Goal: Task Accomplishment & Management: Complete application form

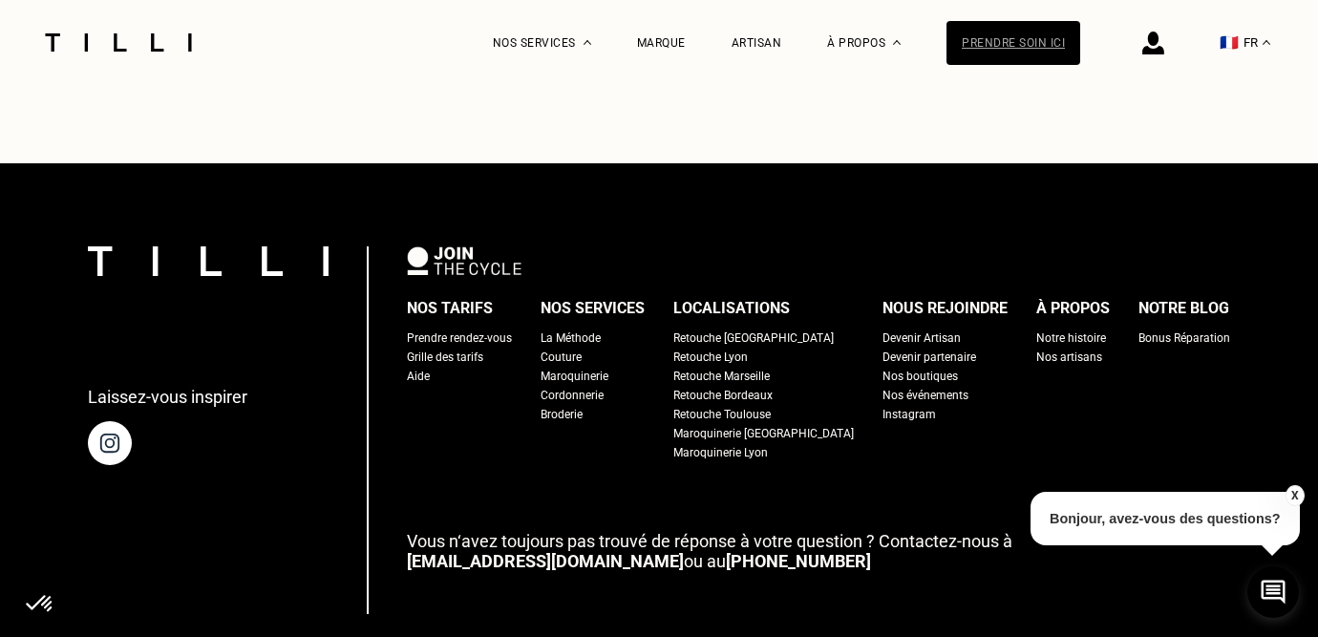
scroll to position [1294, 0]
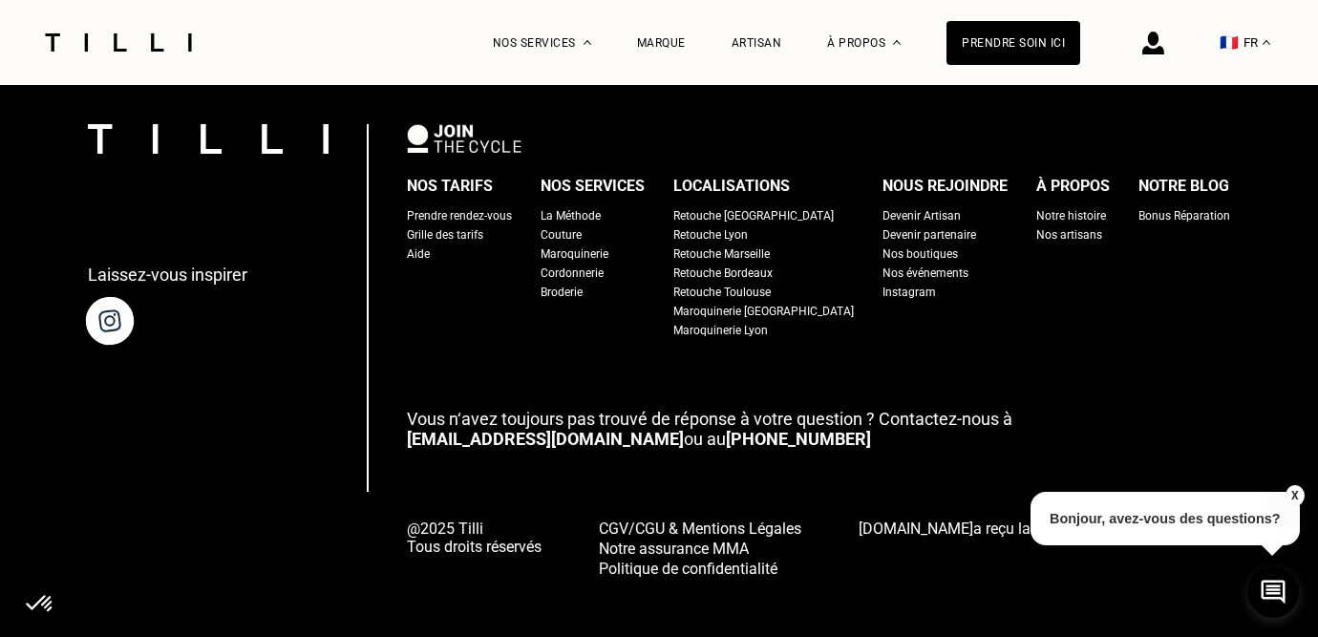
click at [117, 313] on img at bounding box center [109, 320] width 53 height 53
click at [581, 283] on div "Broderie" at bounding box center [562, 292] width 42 height 19
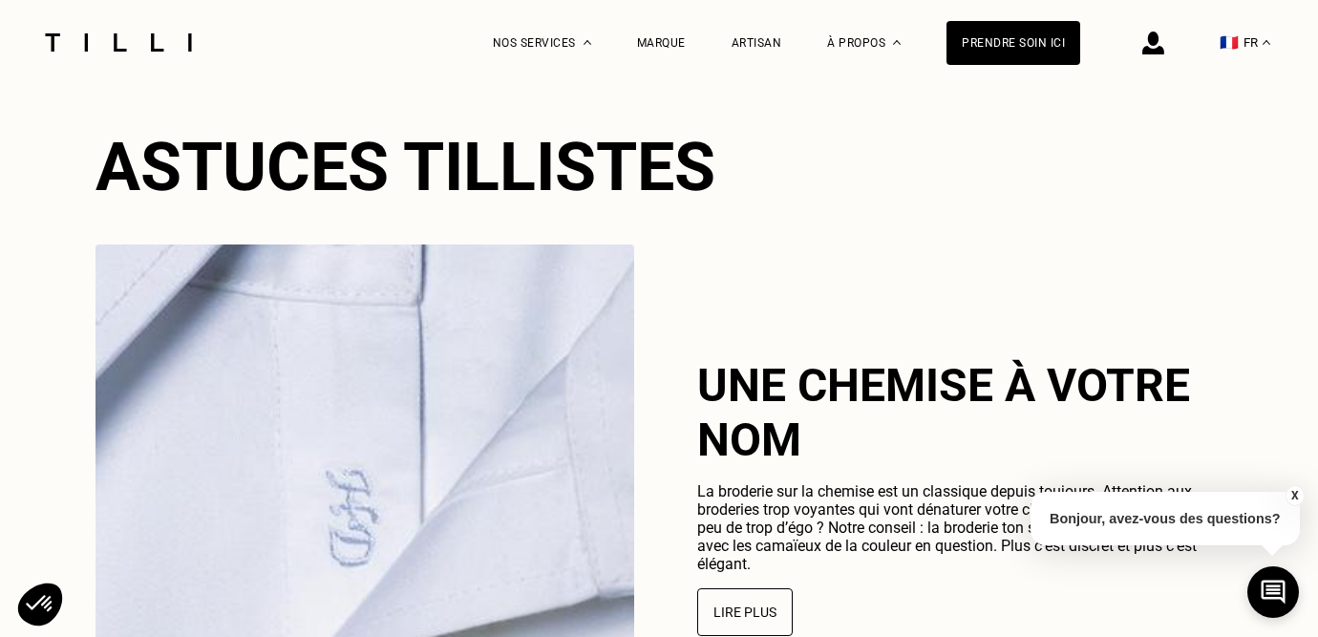
scroll to position [3399, 0]
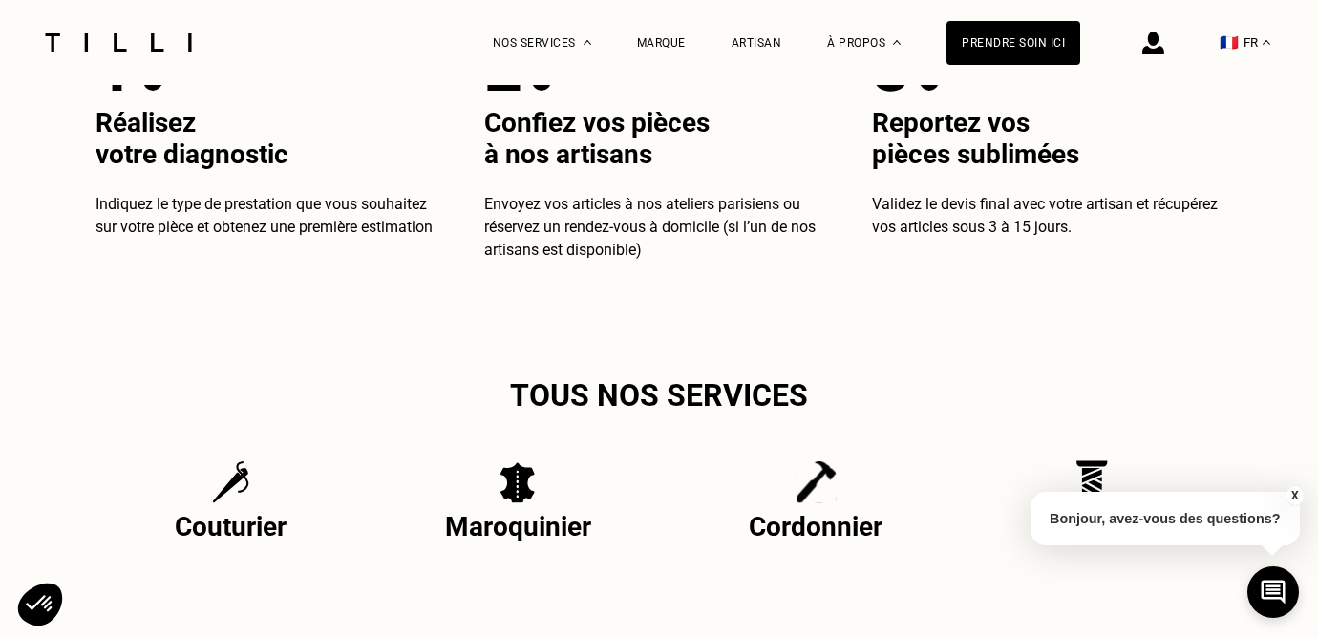
click at [1088, 471] on div "X Bonjour, avez-vous des questions?" at bounding box center [1165, 516] width 269 height 90
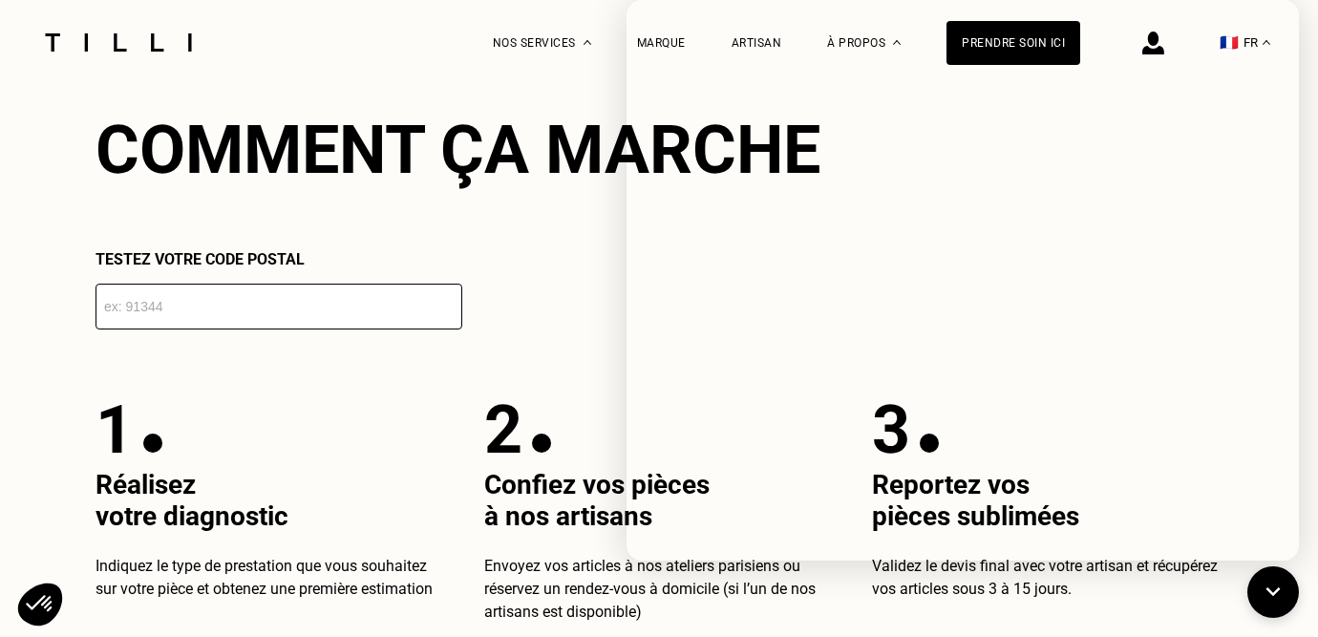
scroll to position [3032, 0]
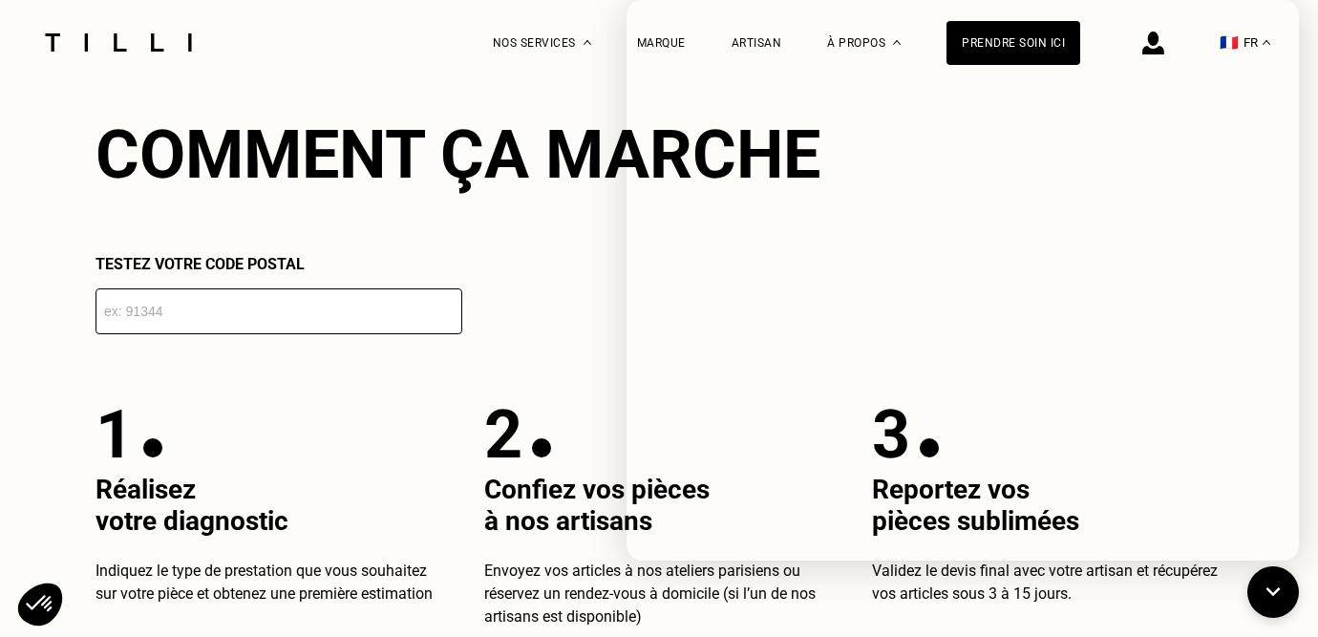
click at [494, 387] on div "Comment ça marche Testez votre code postal 1 Réalisez votre diagnostic Indiquez…" at bounding box center [659, 372] width 1127 height 513
click at [490, 443] on p "2" at bounding box center [503, 435] width 38 height 78
click at [1280, 597] on icon at bounding box center [1274, 592] width 32 height 51
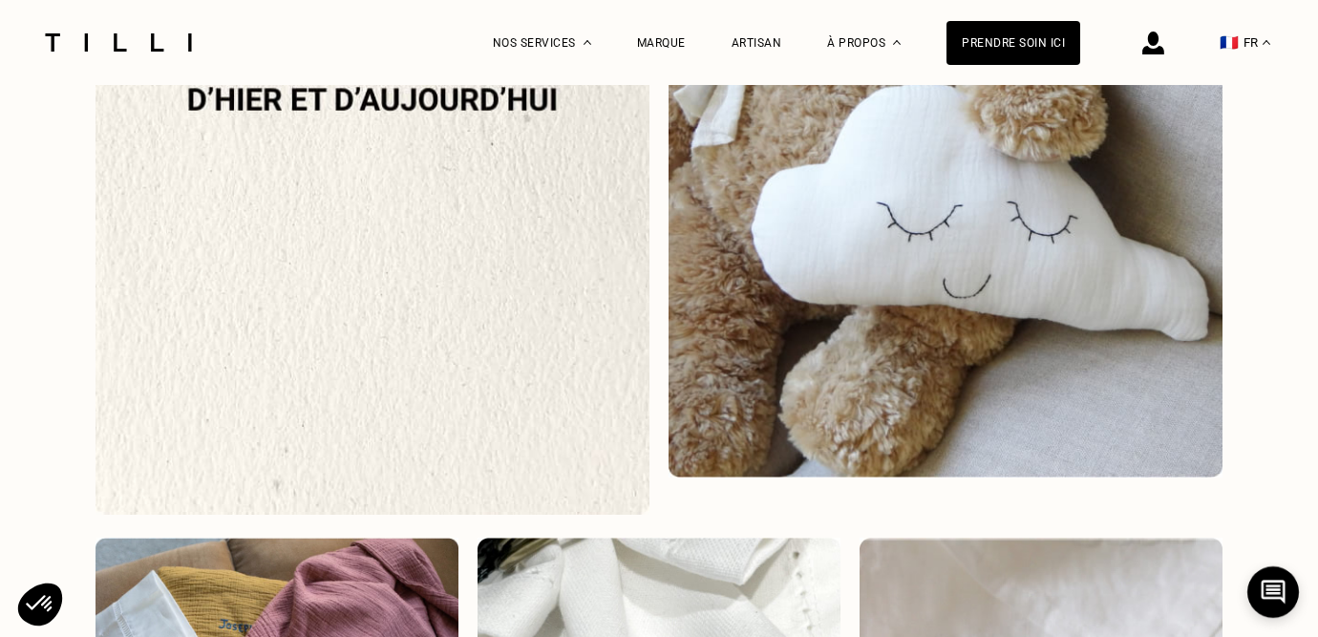
scroll to position [1767, 0]
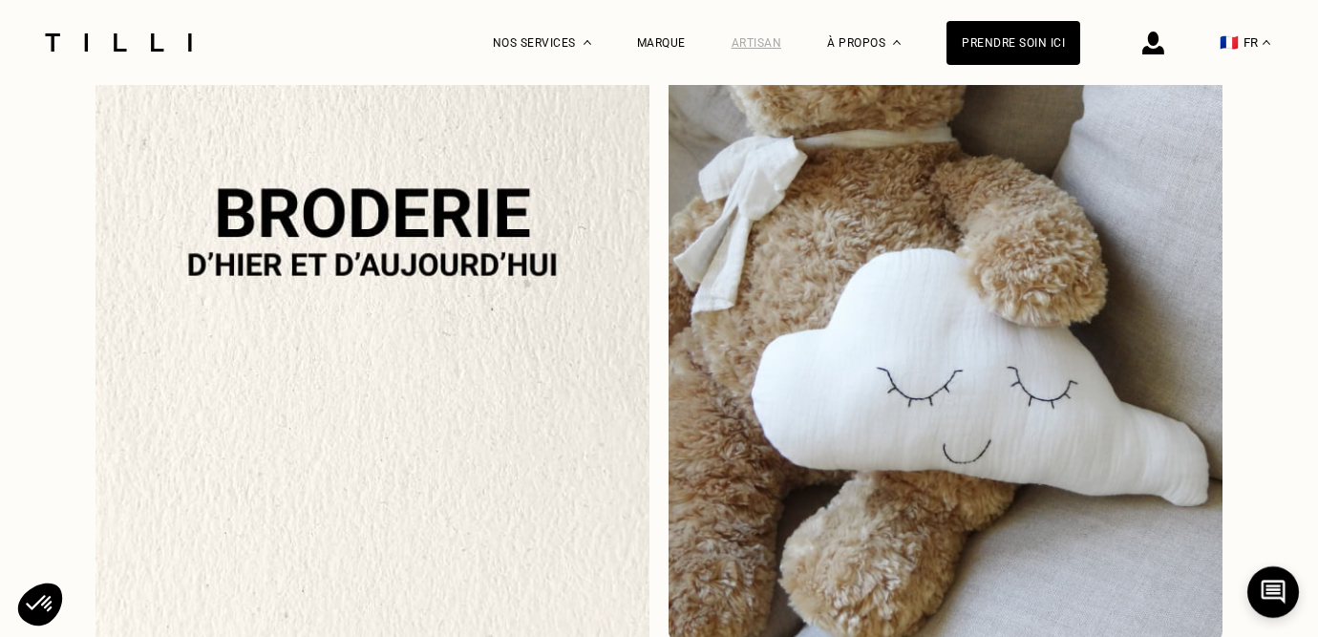
click at [759, 42] on div "Artisan" at bounding box center [757, 42] width 51 height 13
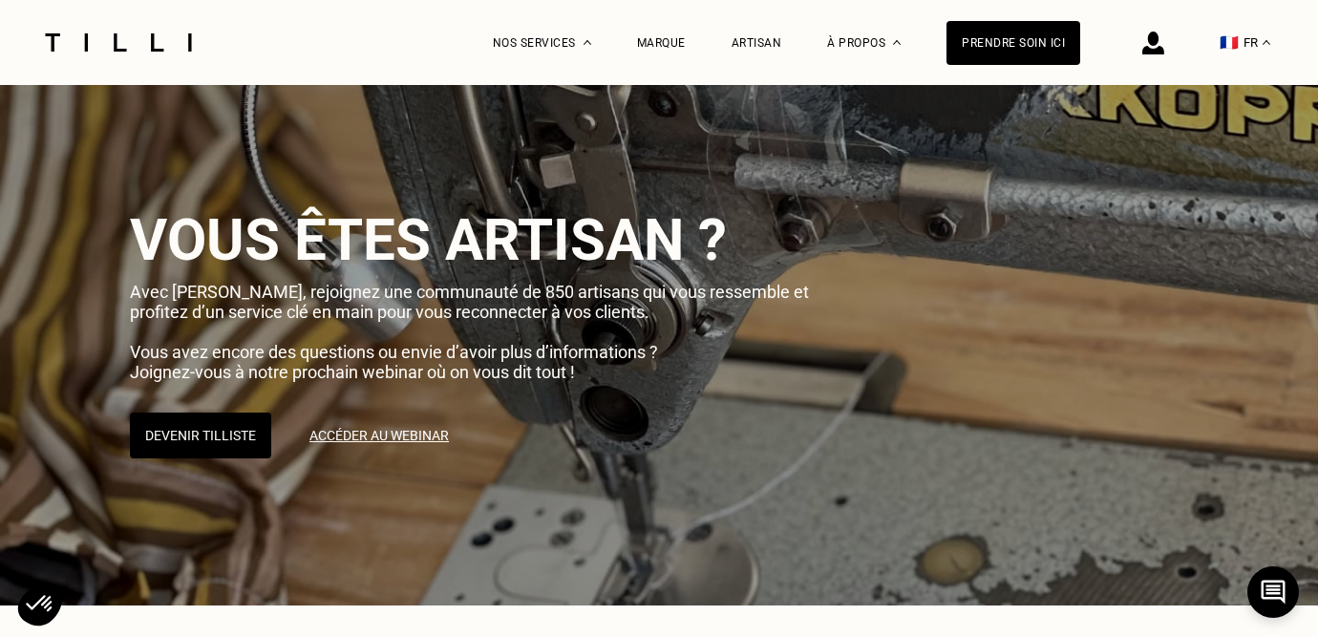
scroll to position [42, 0]
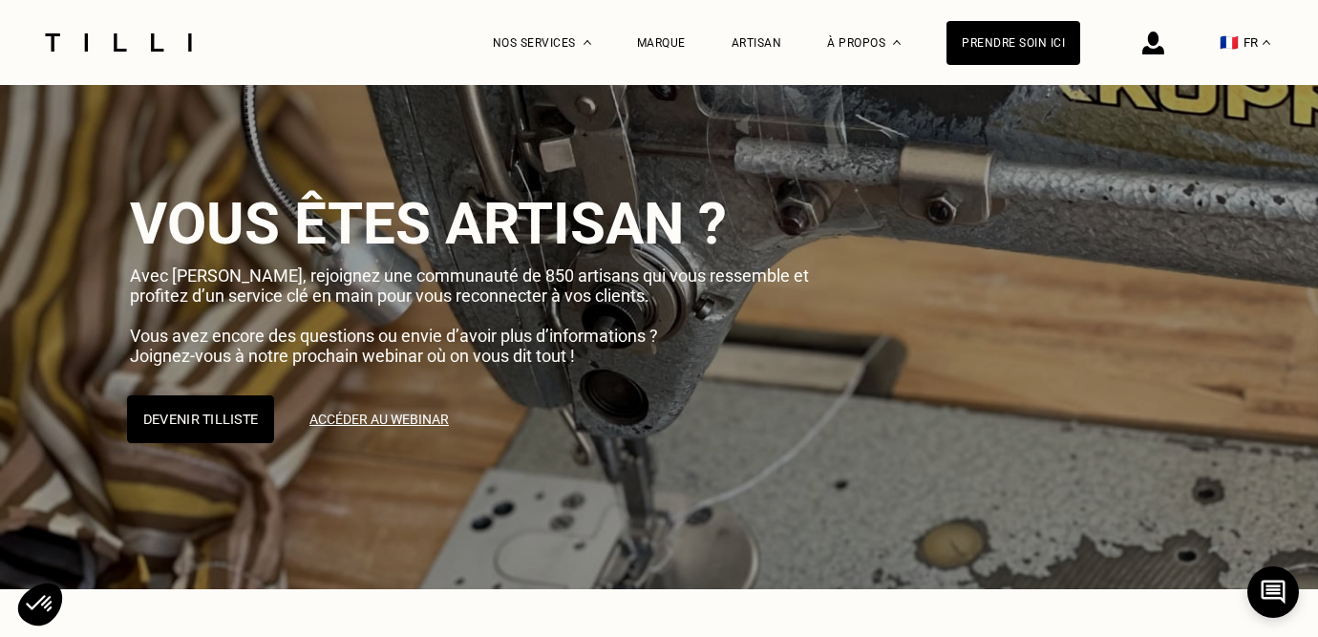
click at [194, 423] on button "Devenir Tilliste" at bounding box center [200, 420] width 147 height 48
select select "FR"
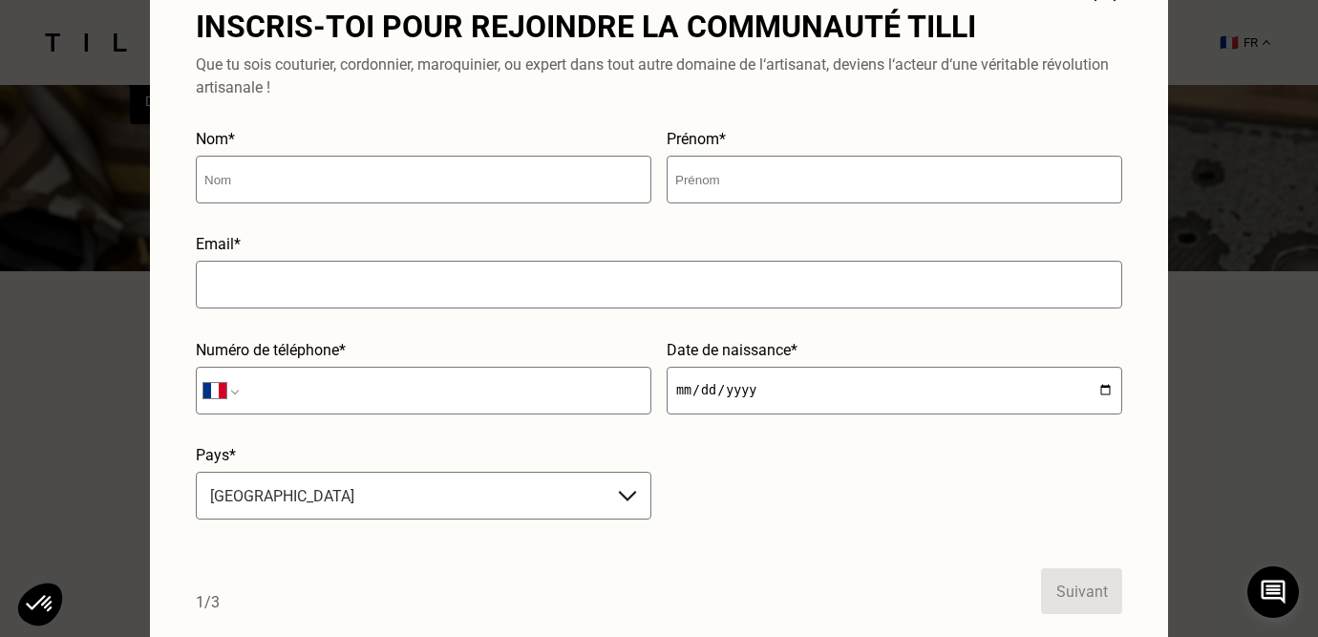
scroll to position [0, 0]
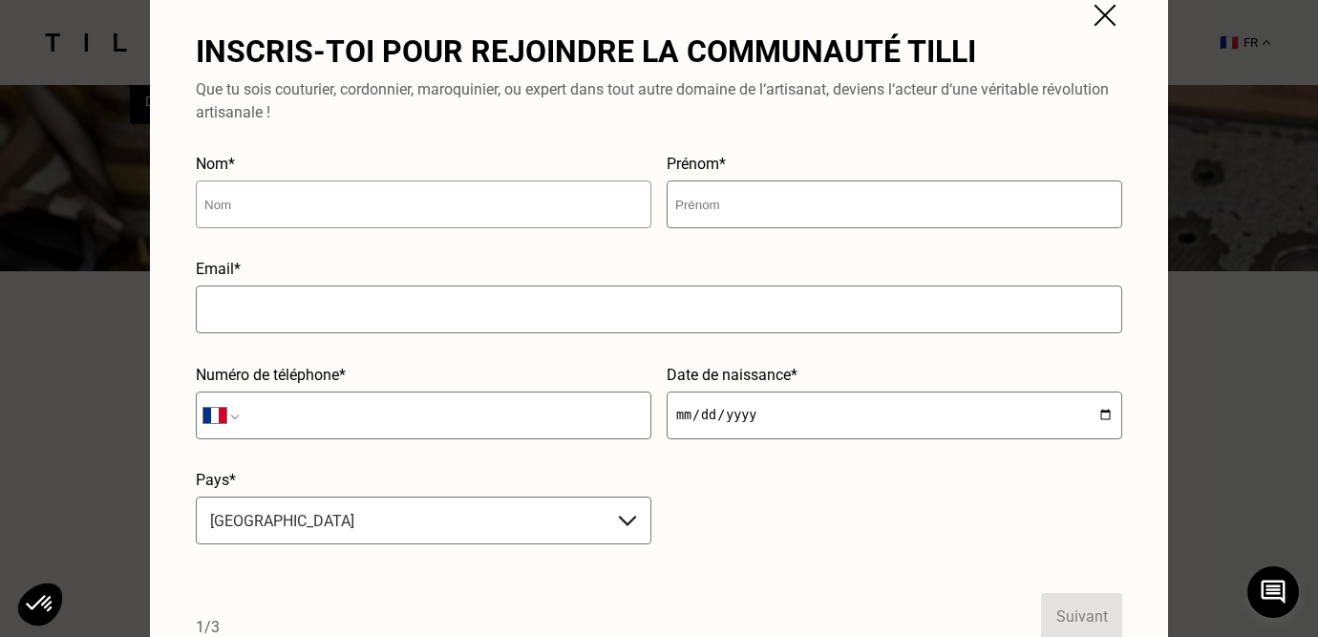
click at [474, 195] on input "text" at bounding box center [424, 205] width 456 height 48
type input "Combes"
click at [757, 220] on input "text" at bounding box center [895, 205] width 456 height 48
type input "[PERSON_NAME]"
click at [559, 323] on input "text" at bounding box center [659, 310] width 927 height 48
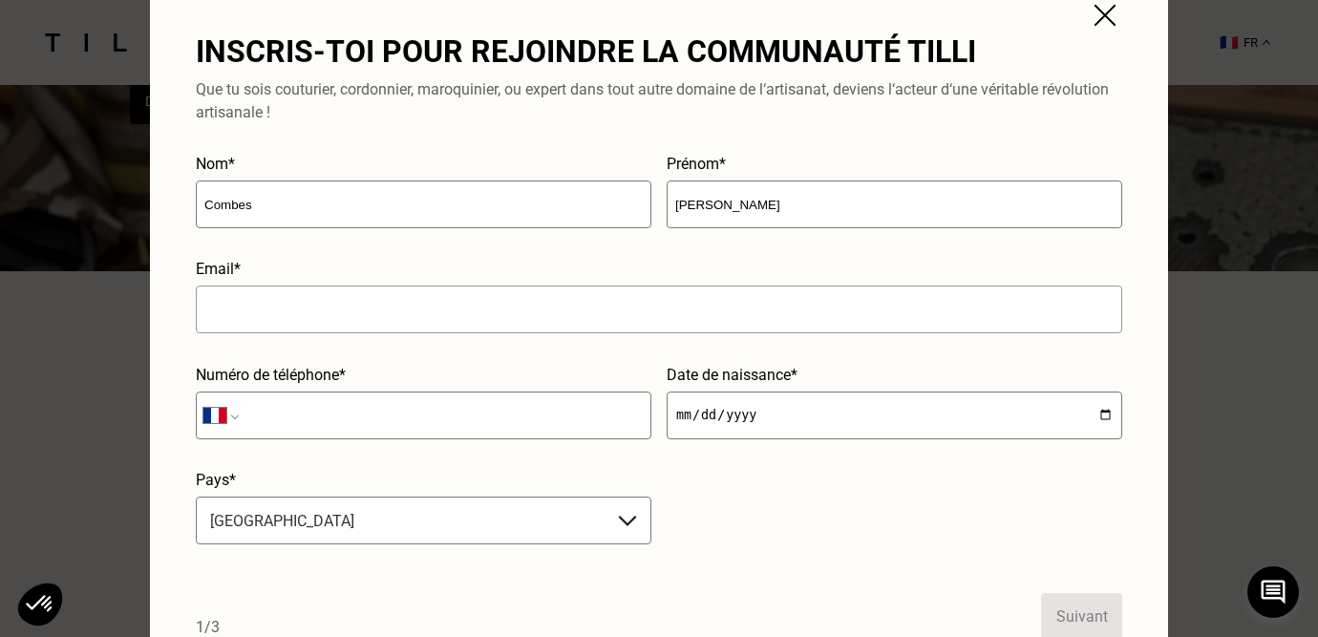
type input "[EMAIL_ADDRESS][DOMAIN_NAME]"
click at [399, 408] on input "tel" at bounding box center [424, 416] width 456 height 48
type input "06 10 15 77 96"
click at [752, 426] on input "date" at bounding box center [895, 416] width 456 height 48
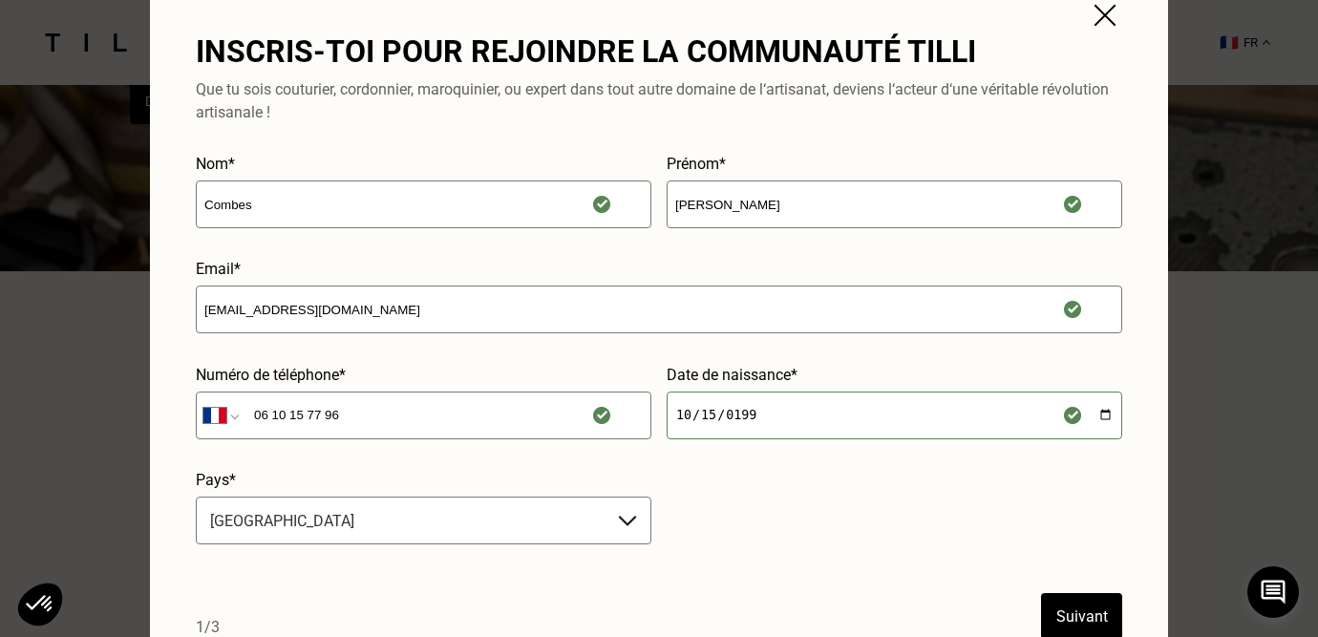
type input "[DATE]"
click at [433, 601] on form "Nom* Combes Prénom* [PERSON_NAME] Email* [EMAIL_ADDRESS][DOMAIN_NAME] Numéro de…" at bounding box center [659, 397] width 927 height 484
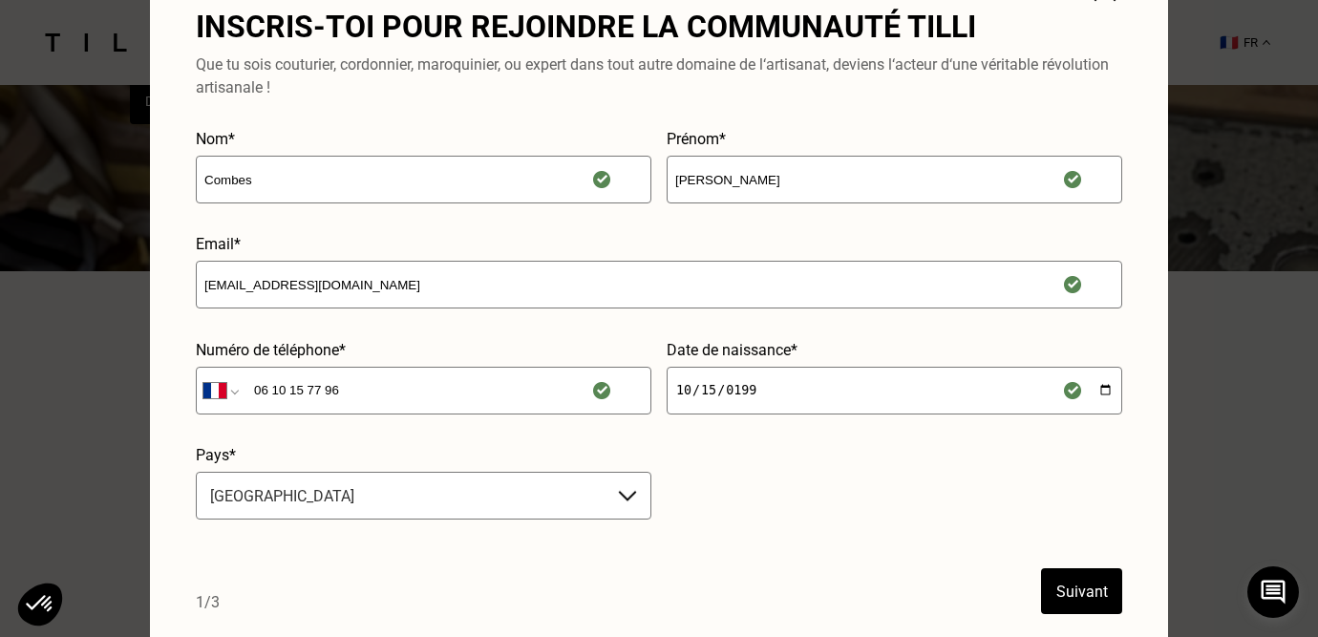
click at [1081, 607] on button "Suivant" at bounding box center [1081, 591] width 81 height 46
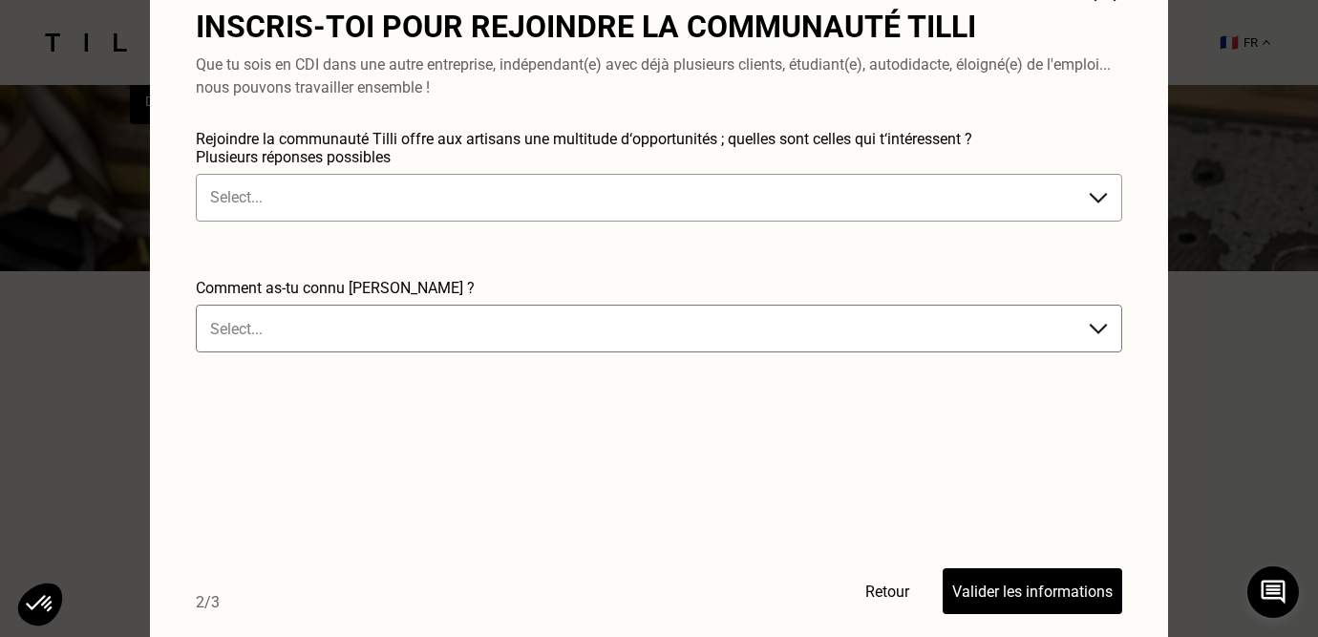
click at [493, 203] on div at bounding box center [640, 197] width 860 height 22
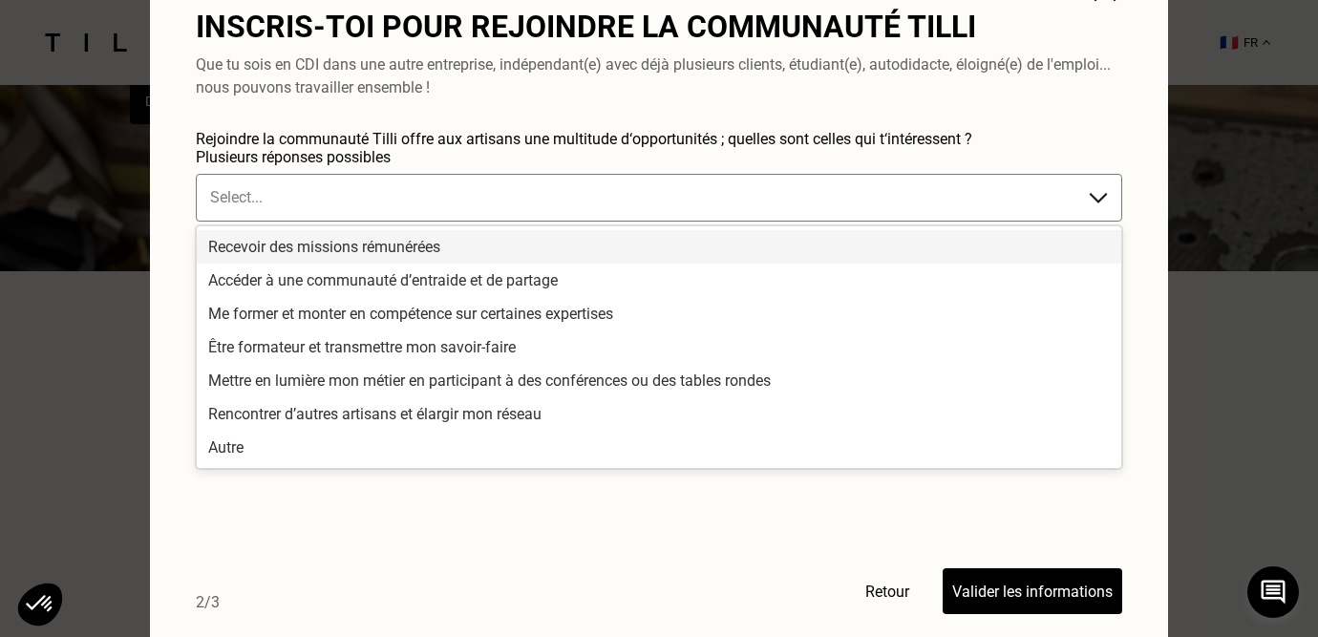
click at [449, 247] on div "Recevoir des missions rémunérées" at bounding box center [659, 246] width 925 height 33
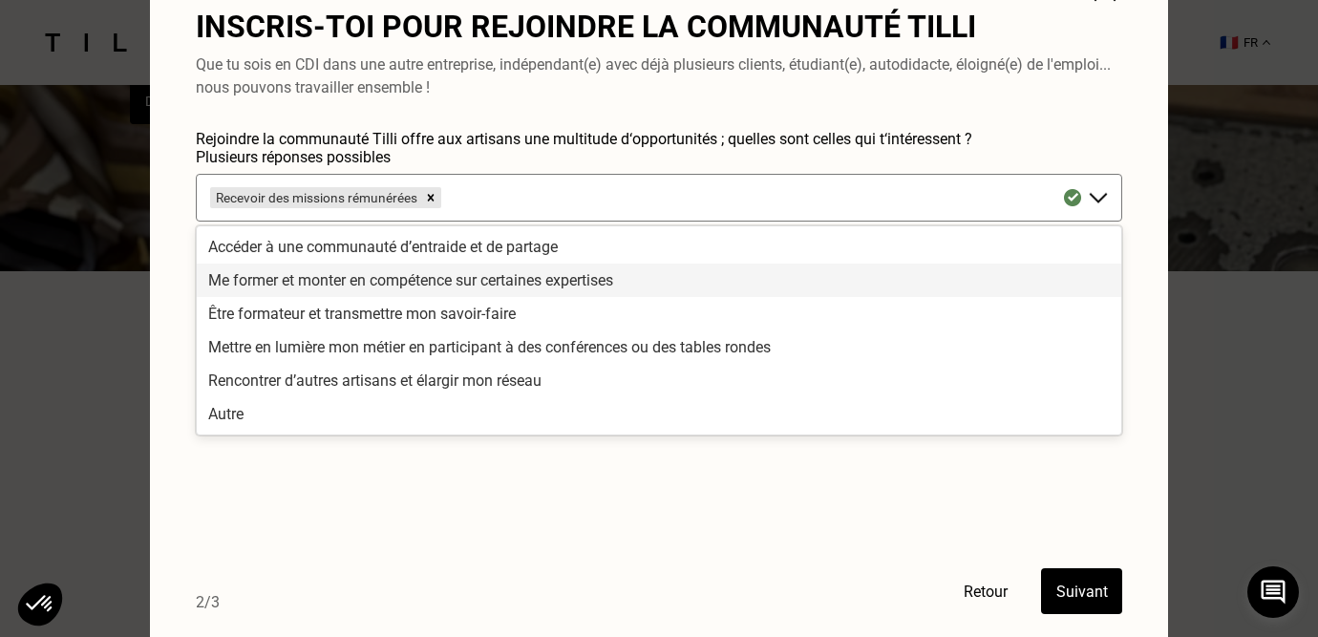
click at [410, 280] on div "Me former et monter en compétence sur certaines expertises" at bounding box center [659, 280] width 925 height 33
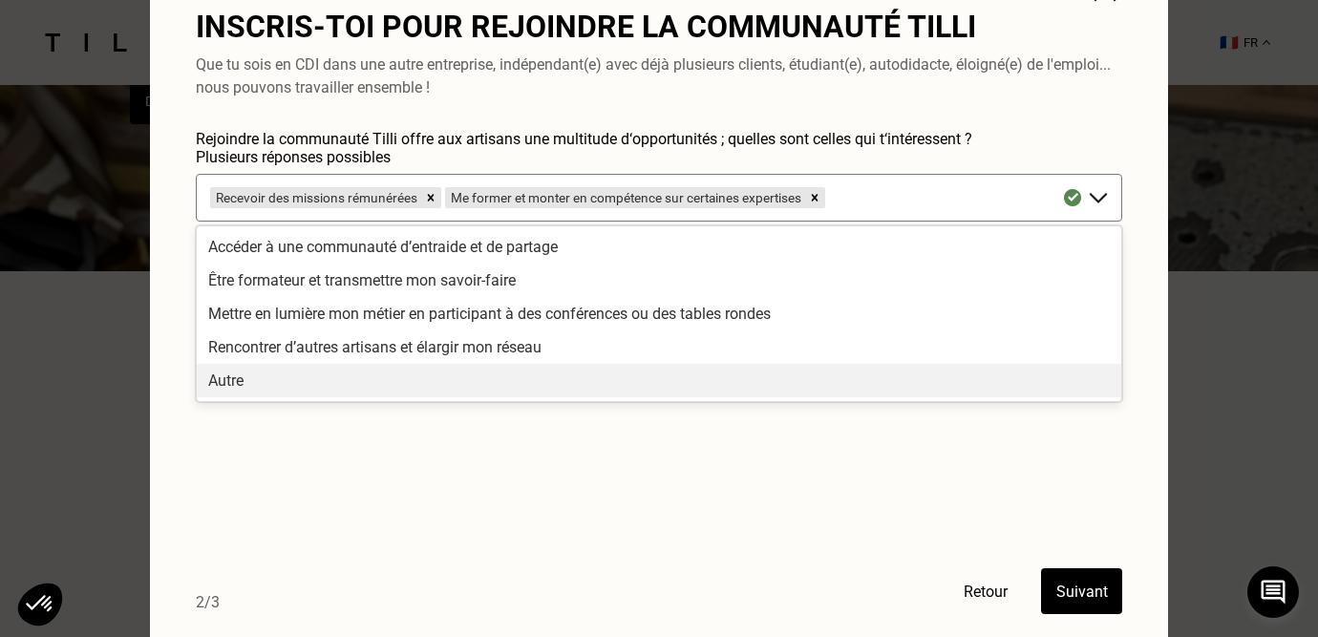
click at [337, 516] on form "Rejoindre la communauté Tilli offre aux artisans une multitude d‘opportunités ;…" at bounding box center [659, 372] width 927 height 484
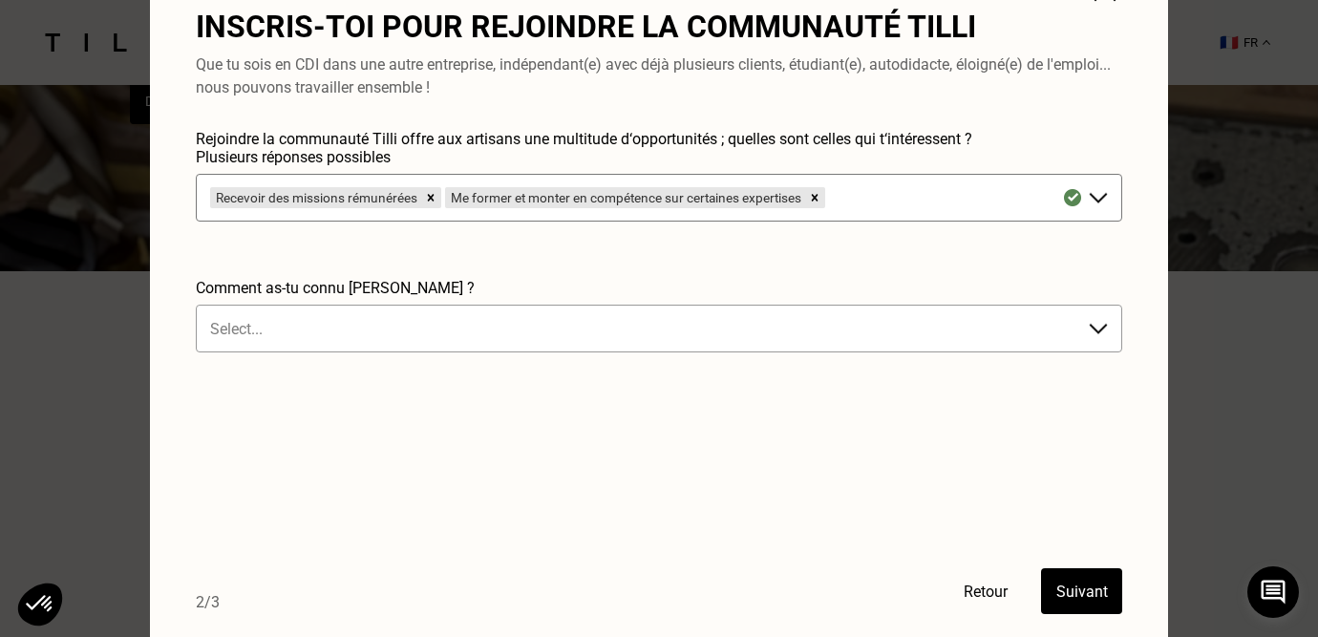
click at [330, 332] on div at bounding box center [640, 329] width 860 height 22
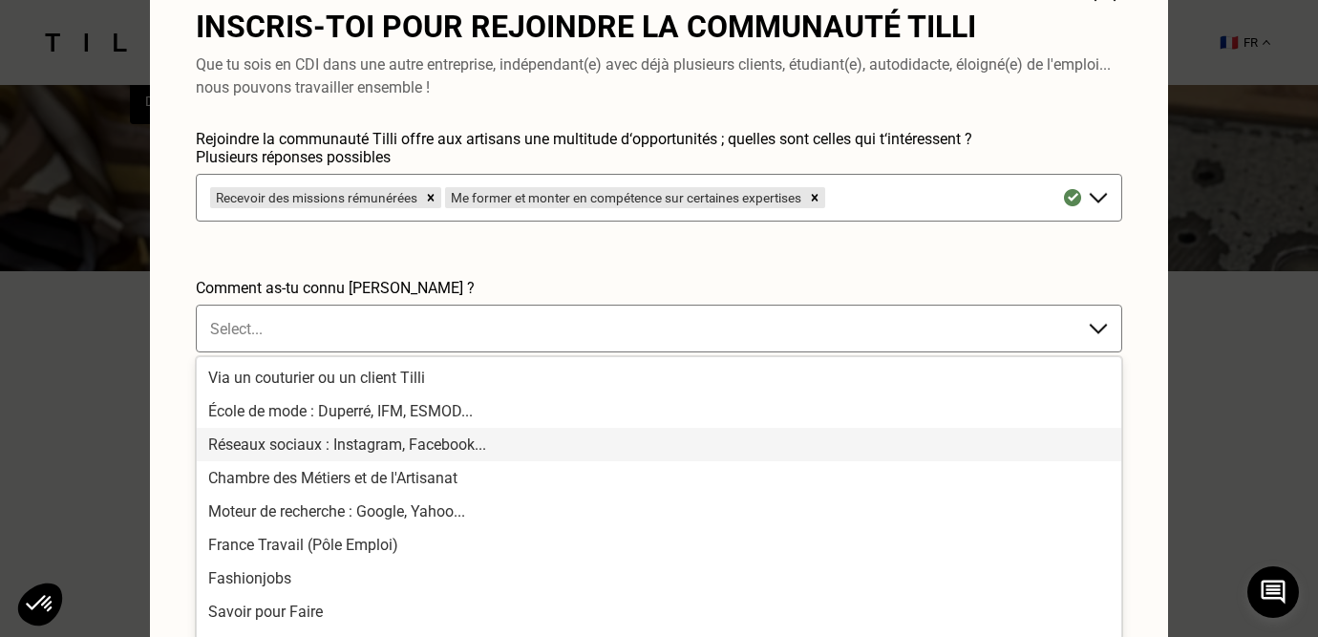
scroll to position [37, 0]
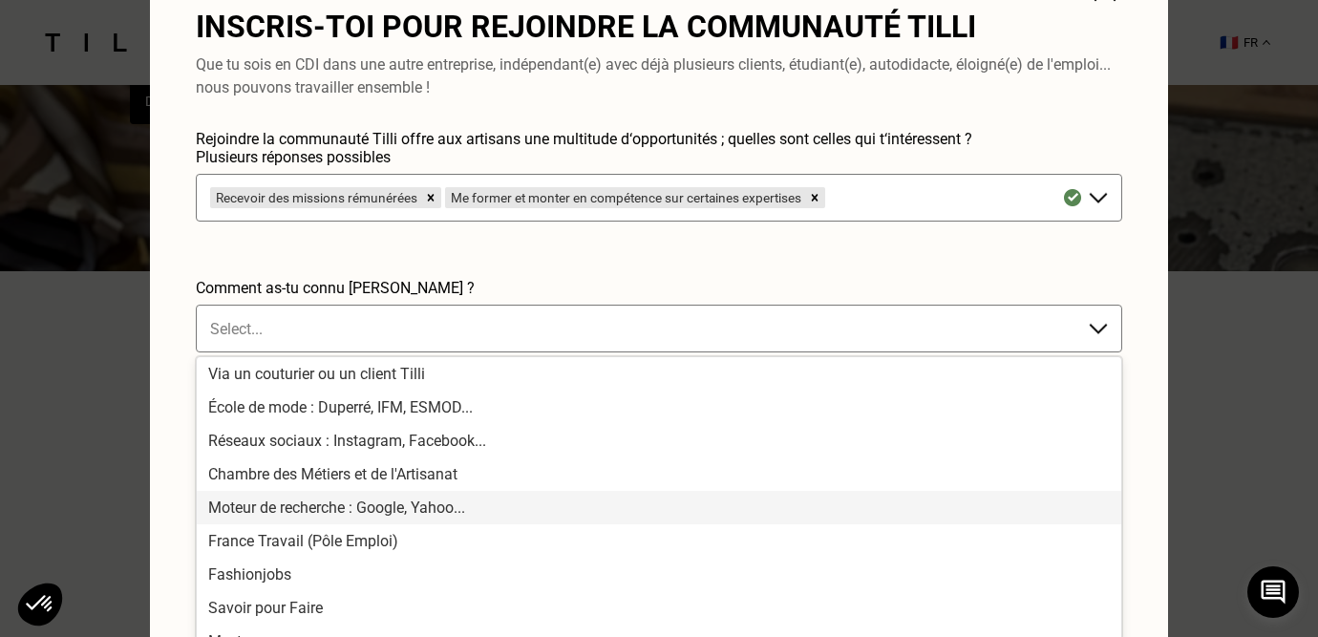
click at [310, 503] on div "Moteur de recherche : Google, Yahoo..." at bounding box center [659, 507] width 925 height 33
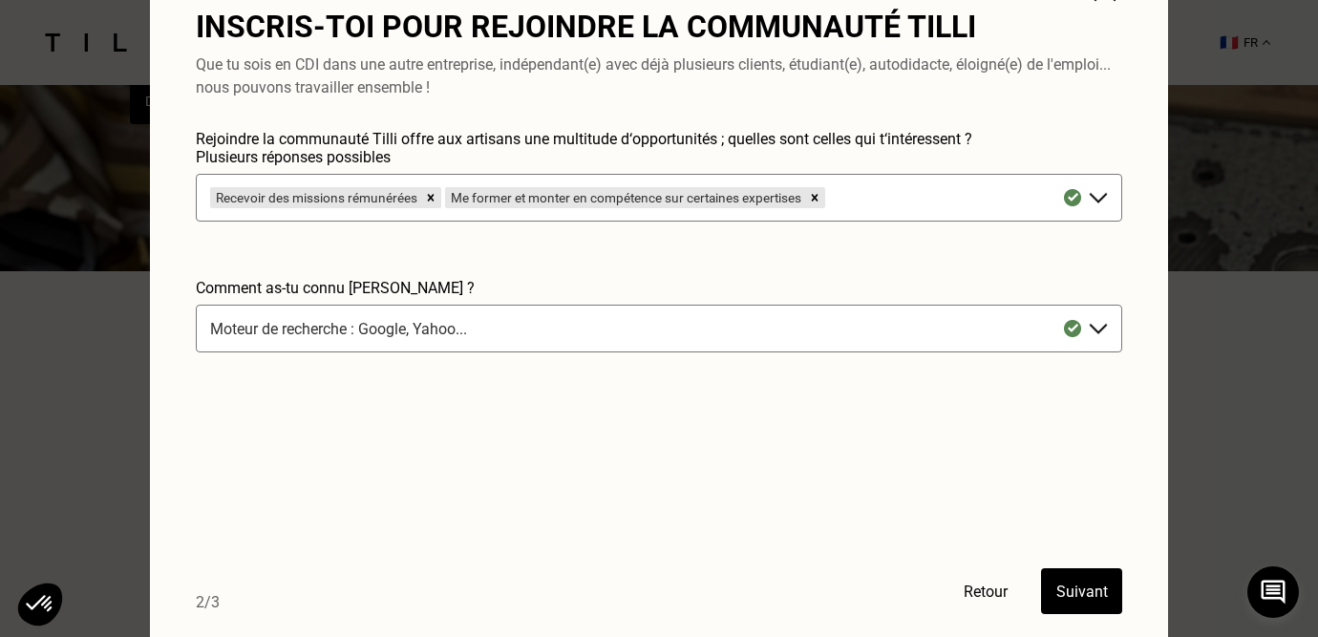
click at [1081, 585] on button "Suivant" at bounding box center [1081, 591] width 81 height 46
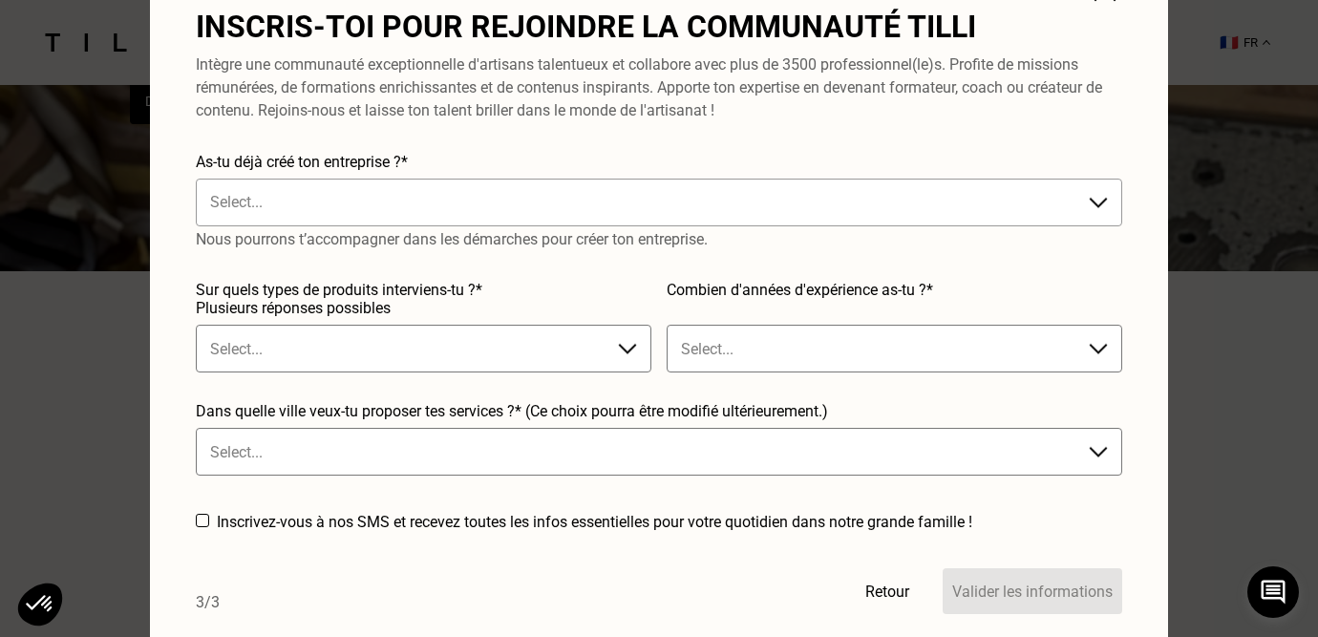
click at [444, 203] on div at bounding box center [640, 202] width 860 height 22
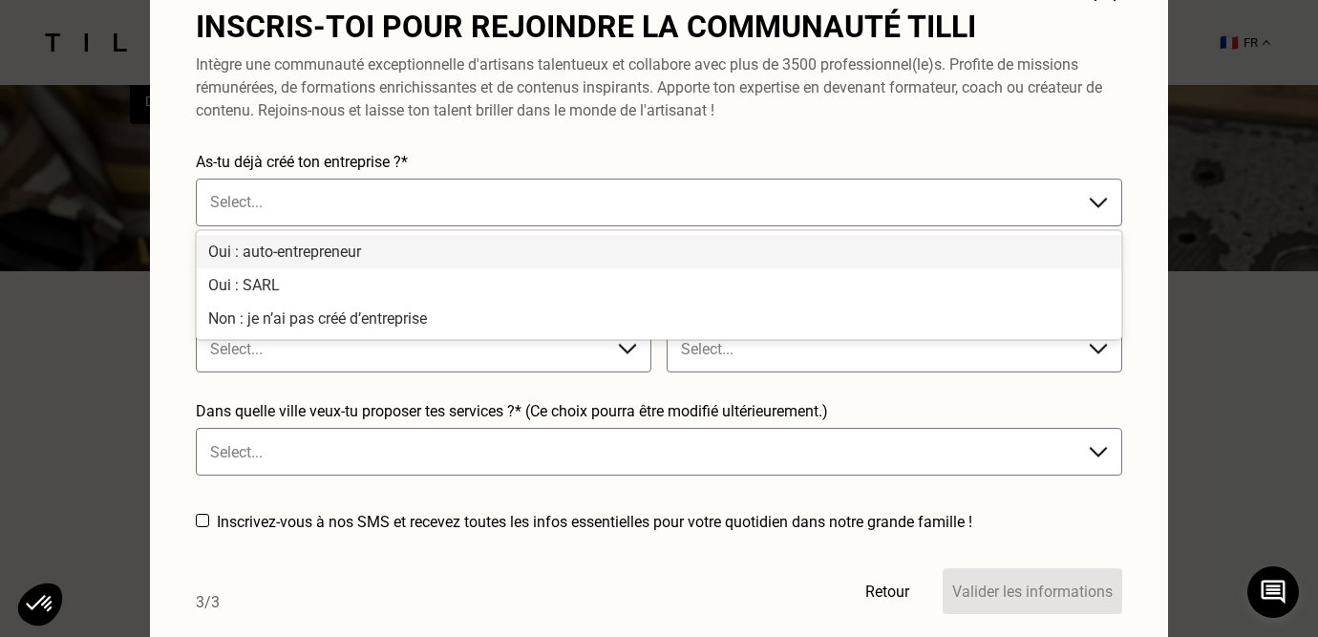
click at [401, 247] on div "Oui : auto-entrepreneur" at bounding box center [659, 251] width 925 height 33
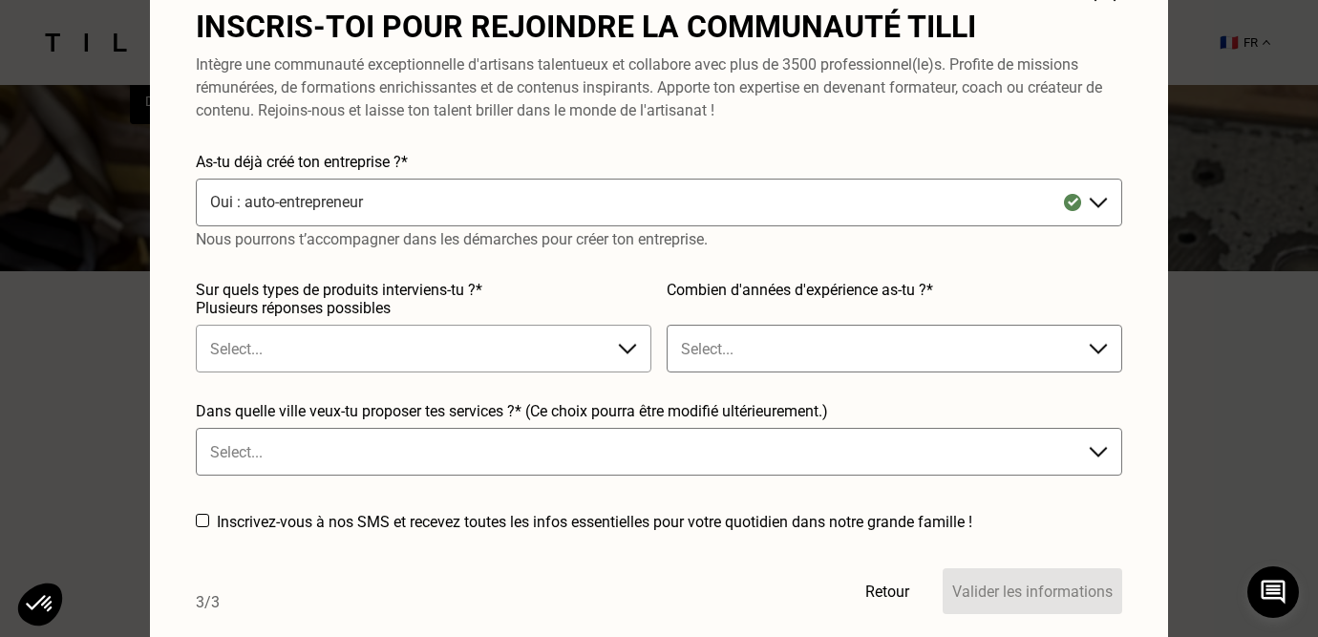
click at [353, 342] on div at bounding box center [404, 349] width 389 height 22
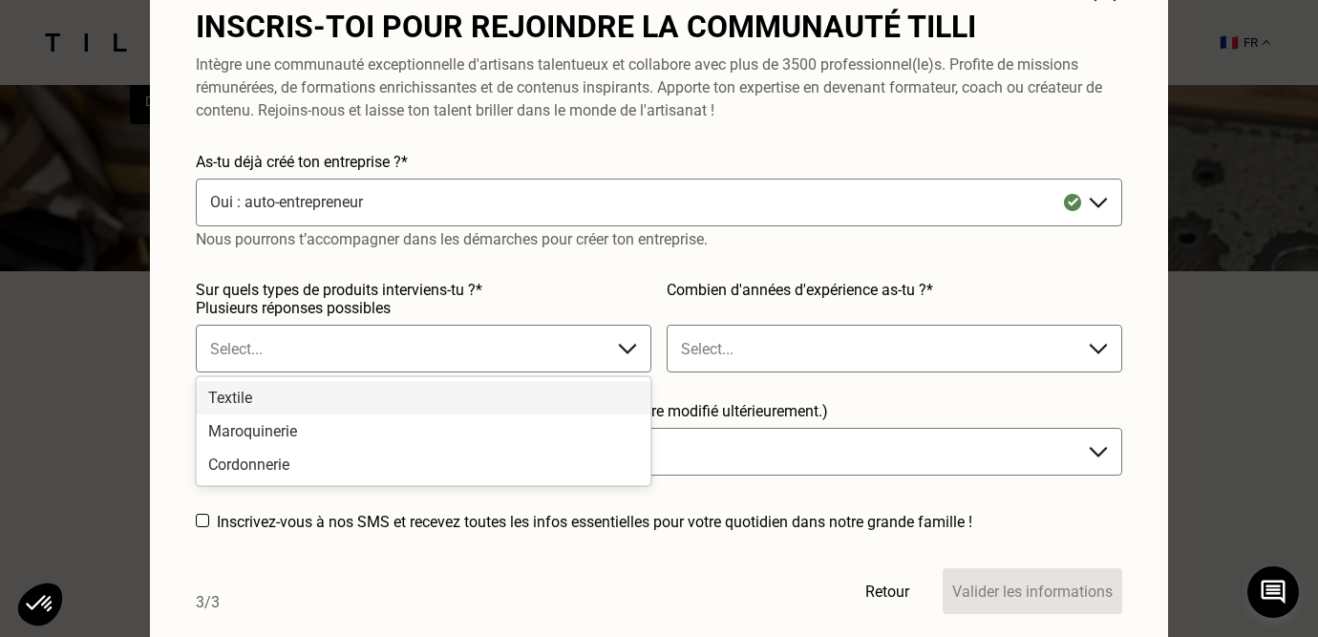
click at [285, 396] on div "Textile" at bounding box center [424, 397] width 454 height 33
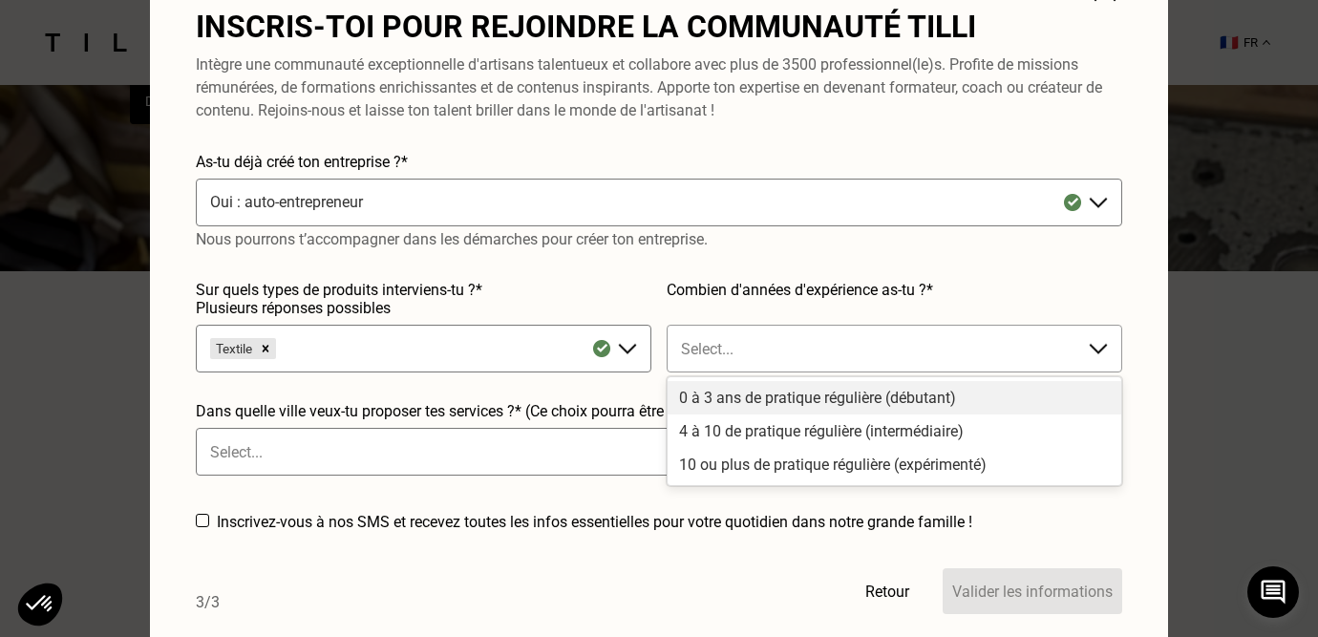
click at [806, 347] on div at bounding box center [875, 349] width 389 height 22
click at [700, 398] on div "0 à 3 ans de pratique régulière (débutant)" at bounding box center [895, 397] width 454 height 33
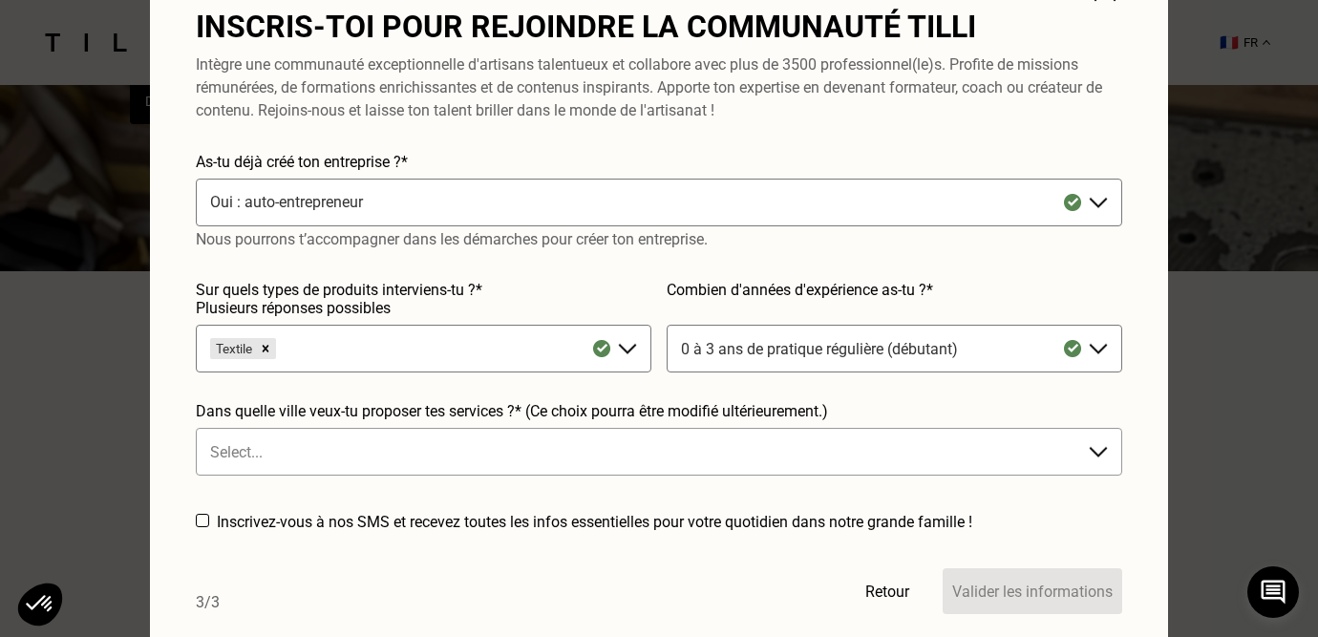
click at [512, 457] on div "Select..." at bounding box center [659, 452] width 927 height 48
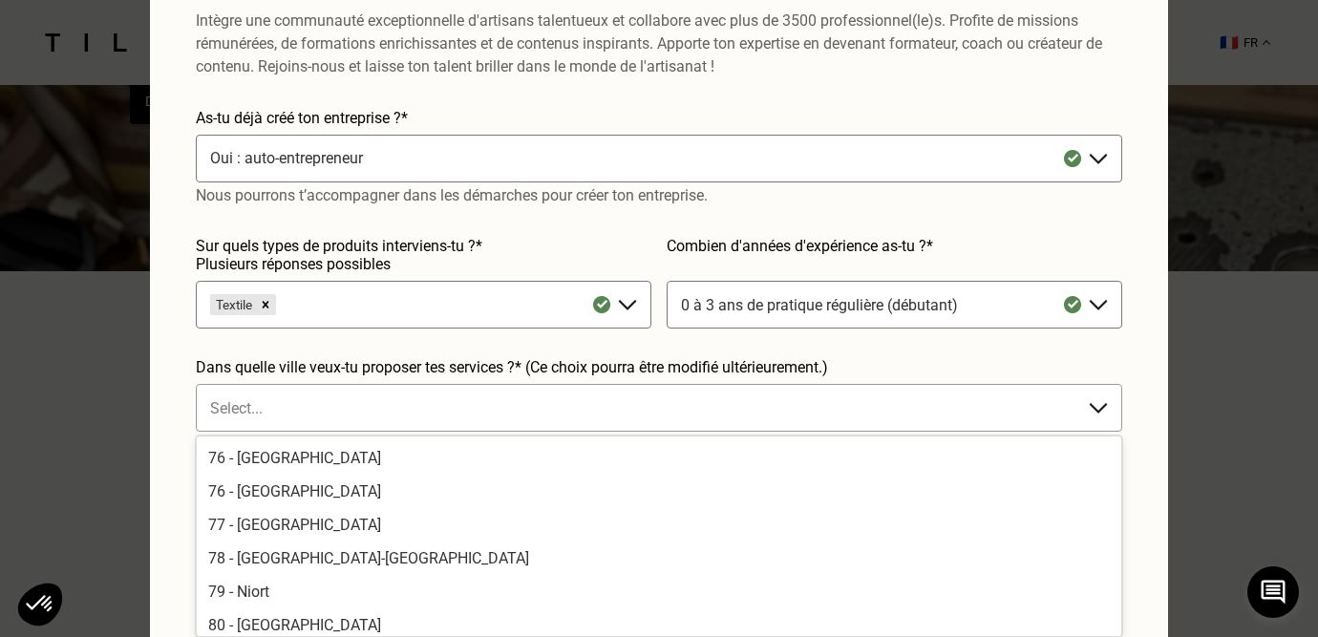
scroll to position [4183, 0]
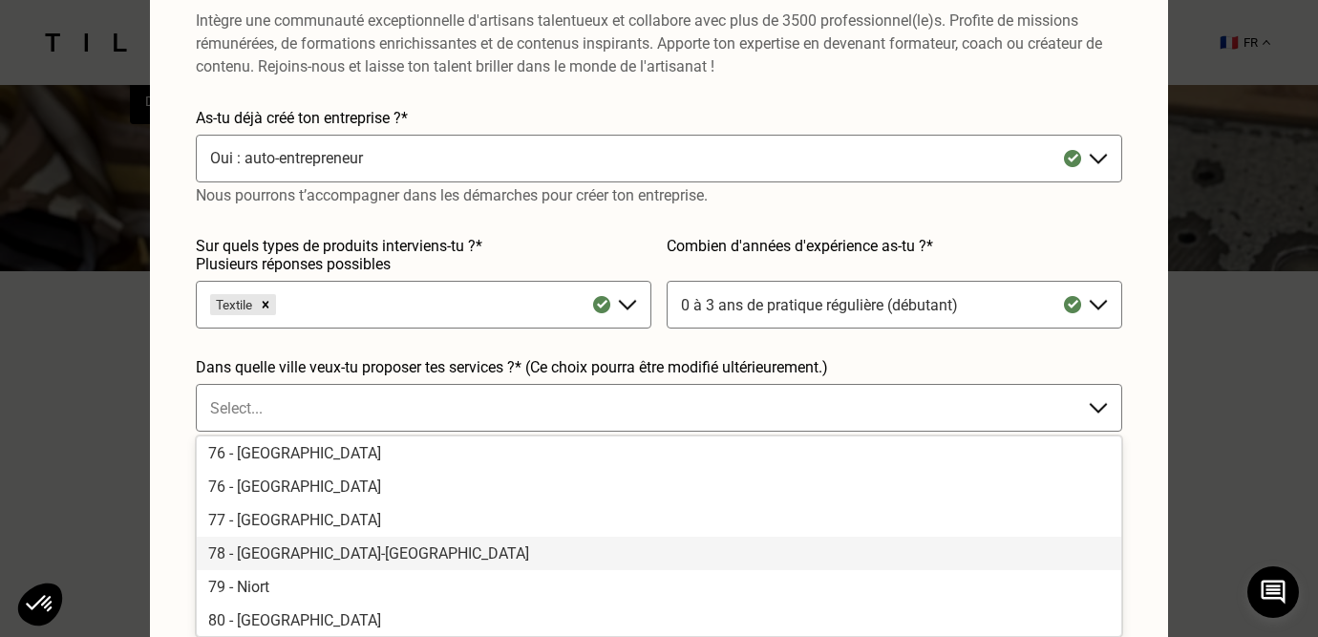
click at [294, 556] on div "78 - [GEOGRAPHIC_DATA]-[GEOGRAPHIC_DATA]" at bounding box center [659, 553] width 925 height 33
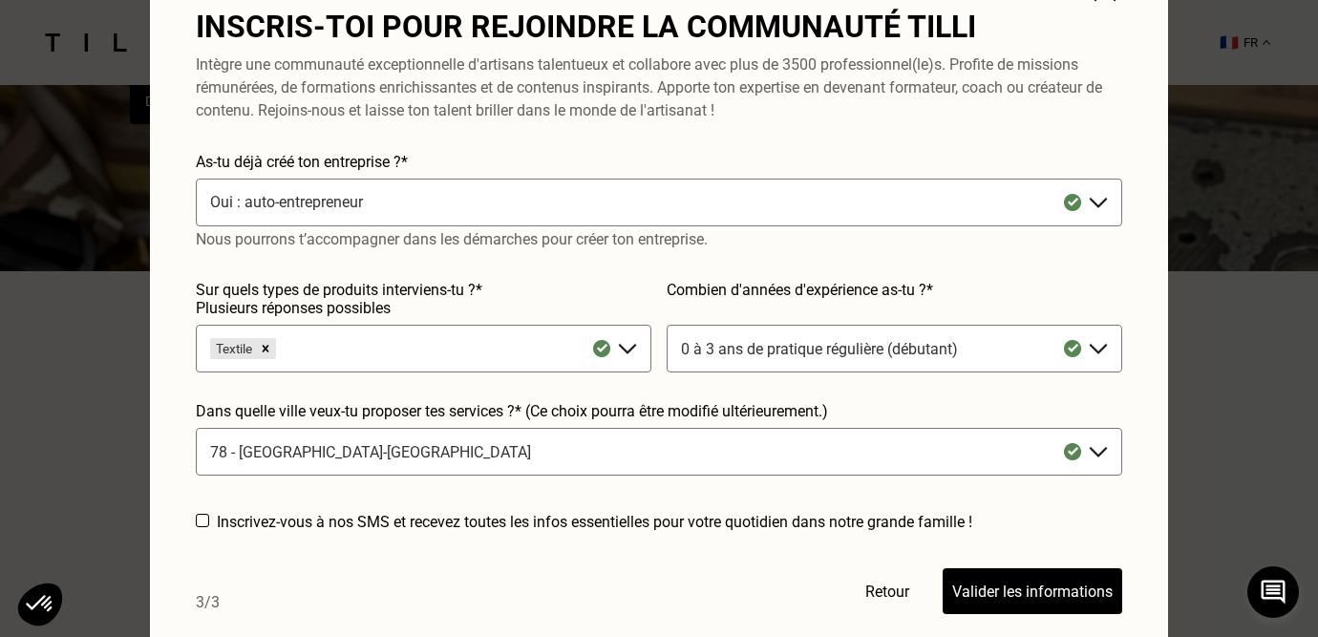
scroll to position [0, 0]
click at [1009, 594] on button "Valider les informations" at bounding box center [1033, 591] width 180 height 46
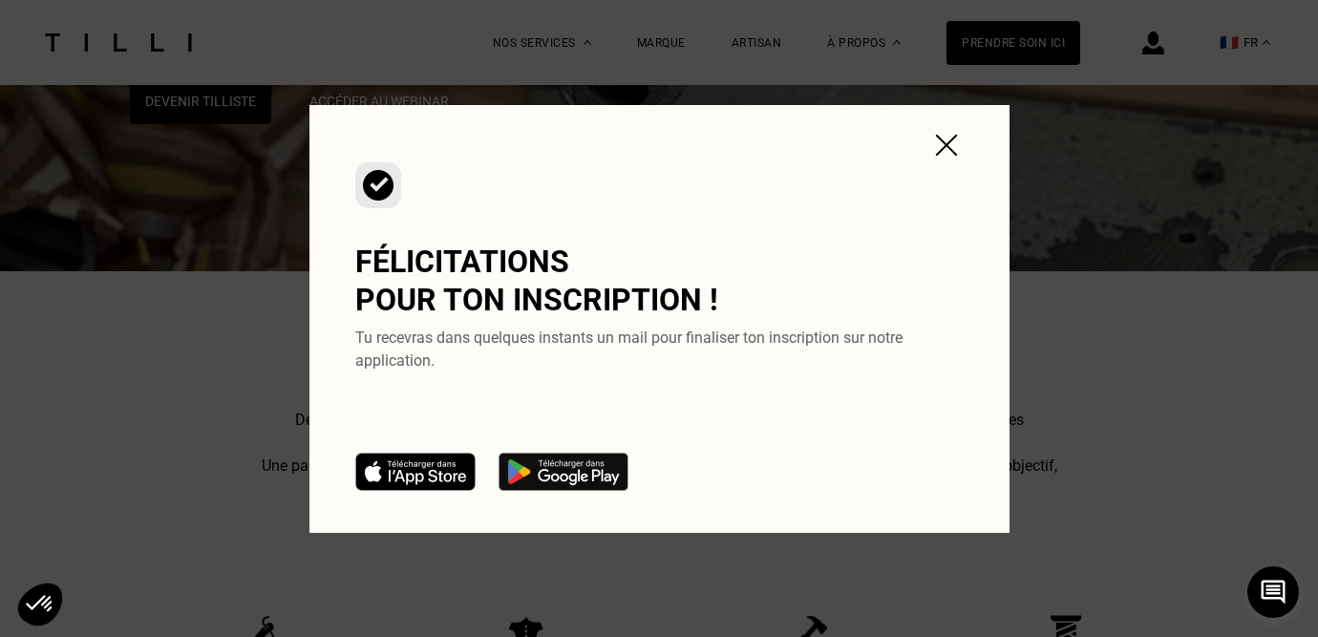
click at [945, 146] on img at bounding box center [947, 145] width 34 height 34
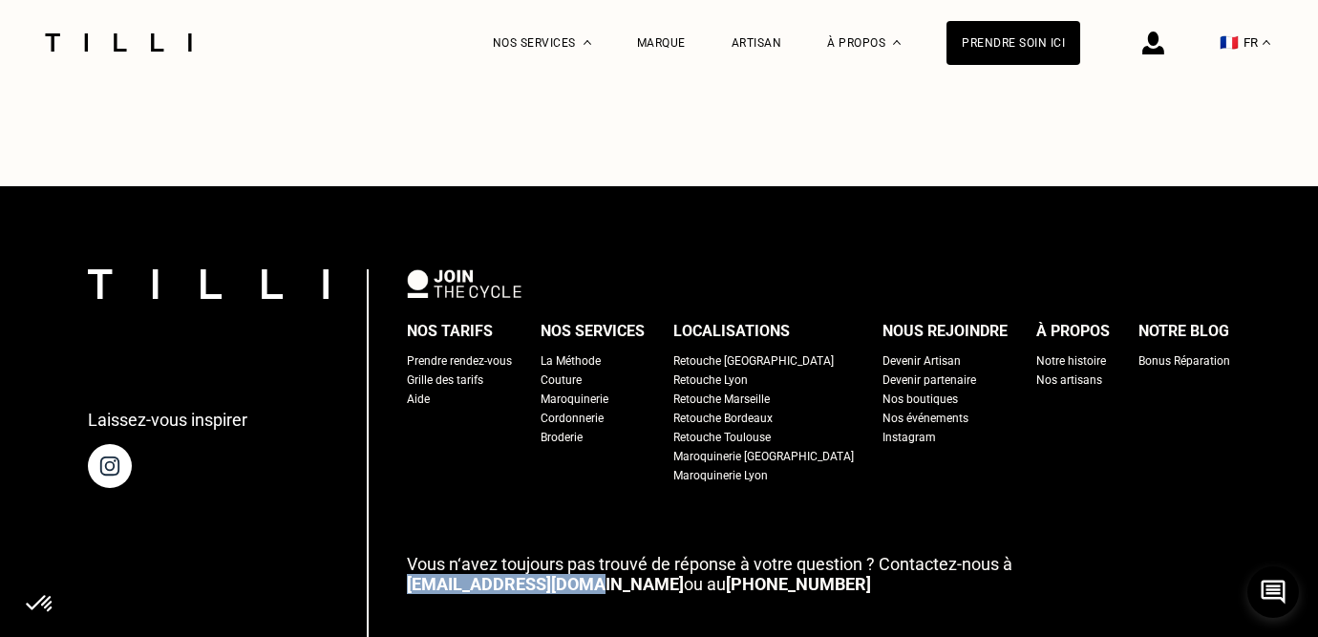
scroll to position [7230, 0]
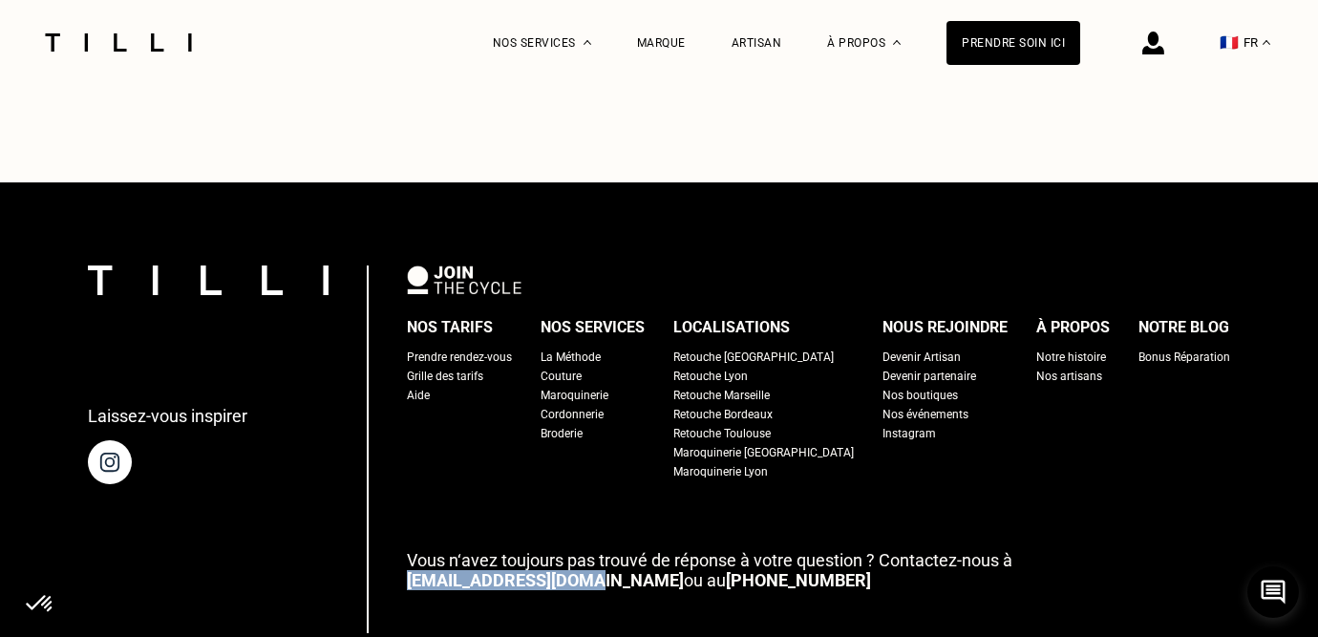
click at [883, 386] on div "Nos boutiques" at bounding box center [920, 395] width 75 height 19
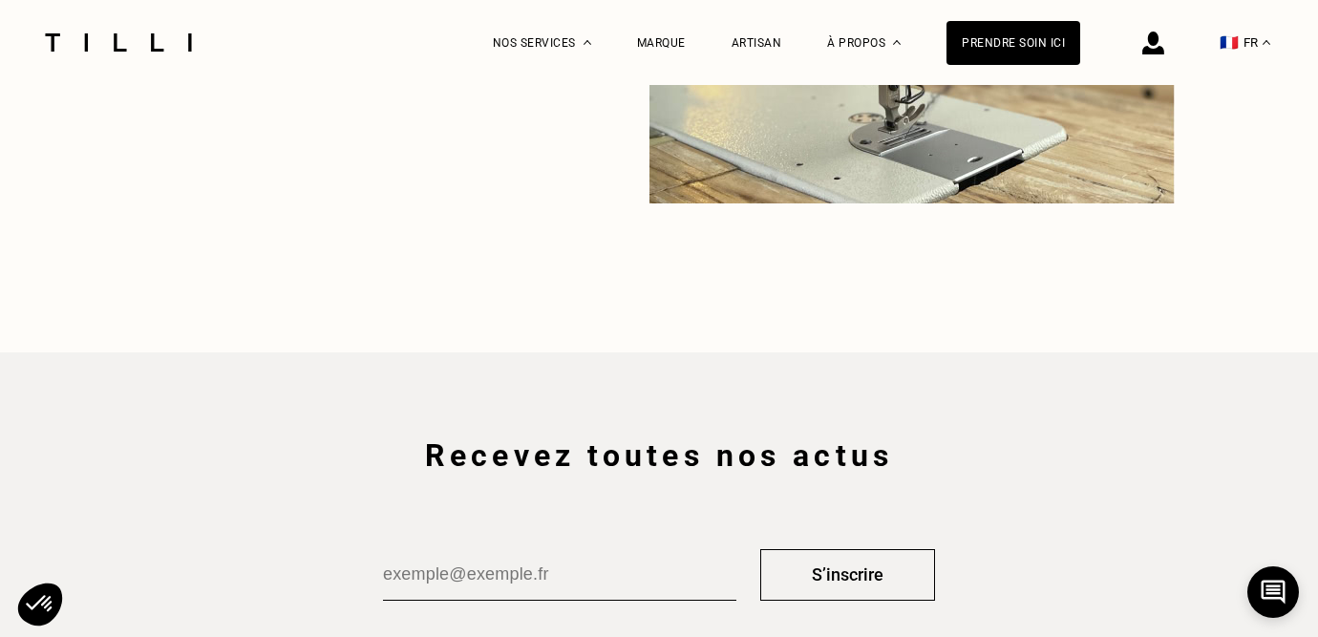
scroll to position [2935, 0]
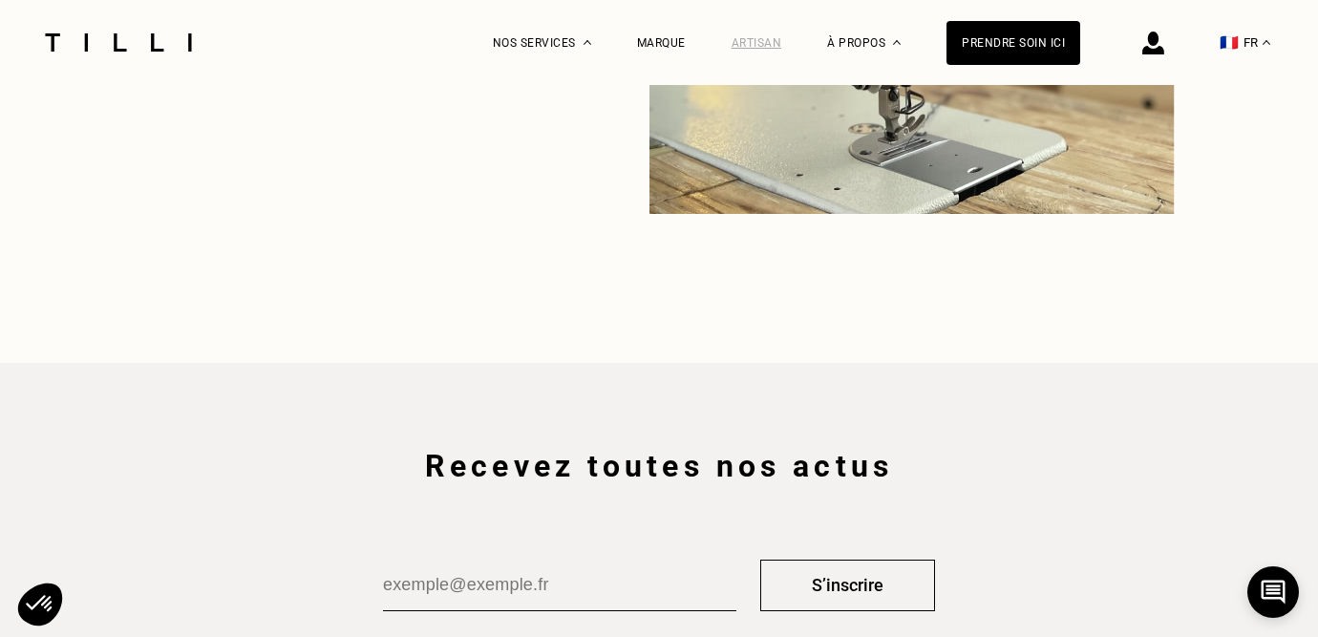
click at [756, 45] on div "Artisan" at bounding box center [757, 42] width 51 height 13
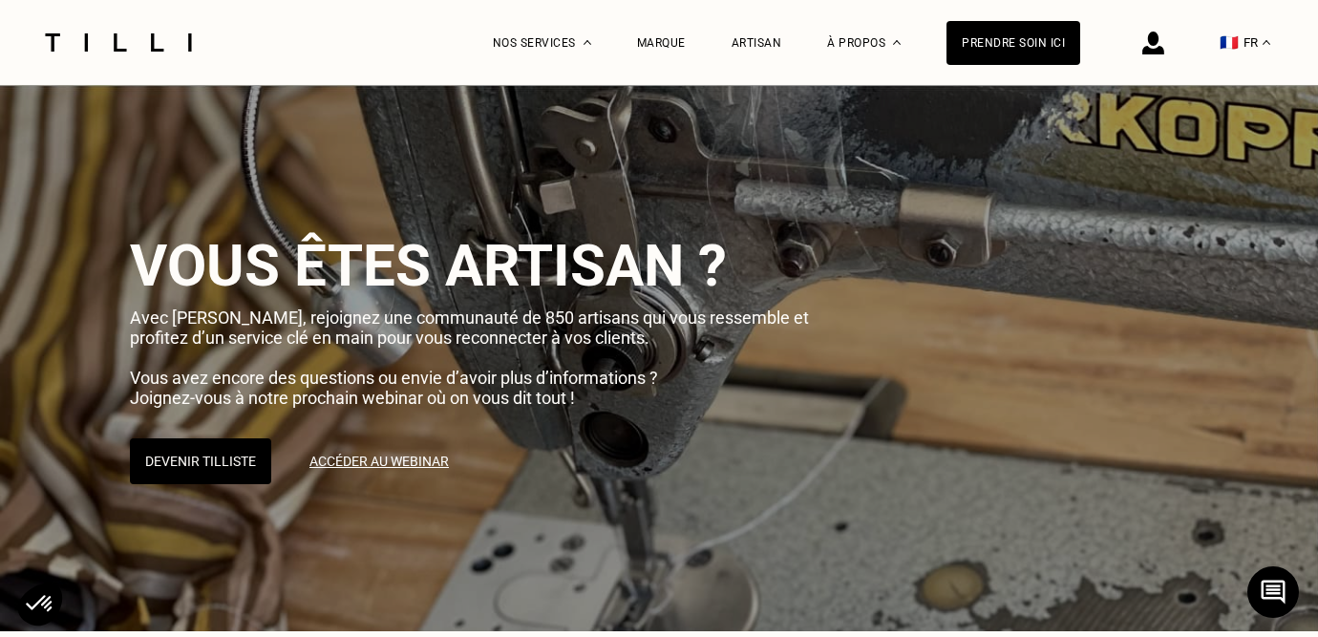
click at [664, 55] on div "Marque" at bounding box center [661, 42] width 49 height 85
click at [655, 39] on div "Marque" at bounding box center [661, 42] width 49 height 13
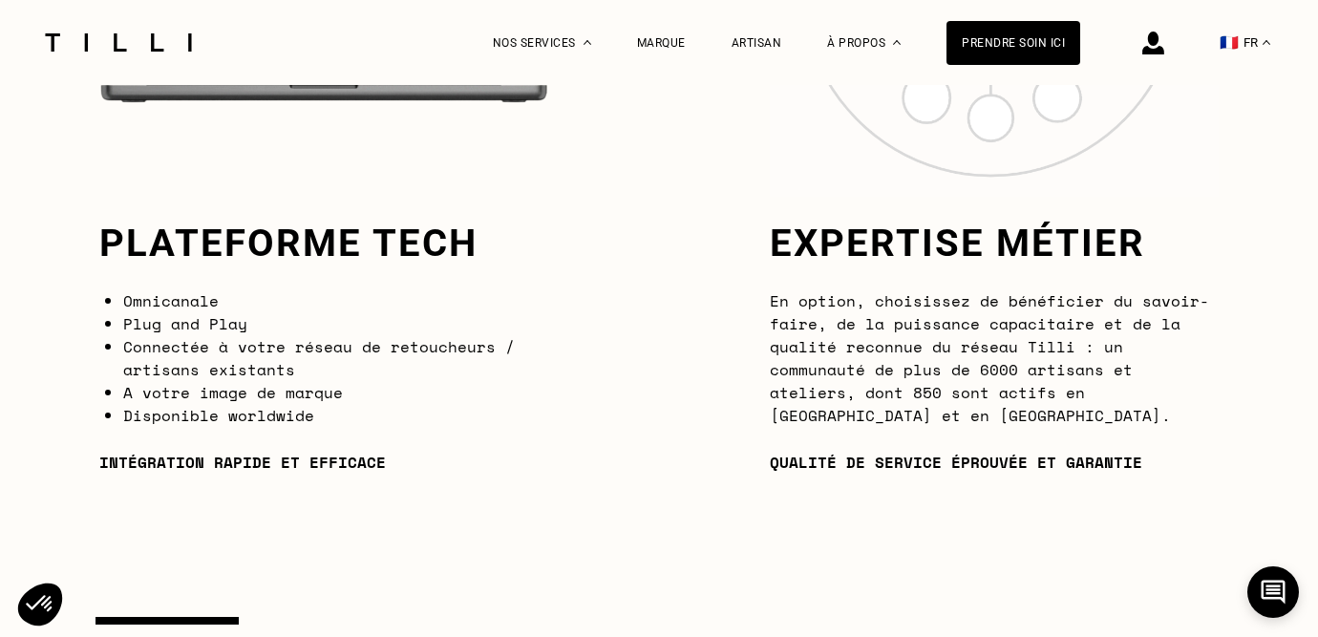
scroll to position [1885, 0]
